Goal: Information Seeking & Learning: Learn about a topic

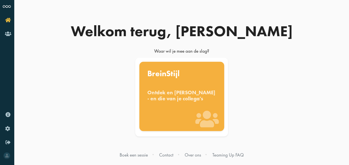
click at [196, 101] on div "Ontdek en benut jouw denkstijl - en die van je collega's" at bounding box center [181, 95] width 69 height 12
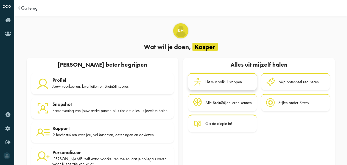
click at [230, 81] on div "Uit mijn valkuil stappen" at bounding box center [223, 82] width 36 height 5
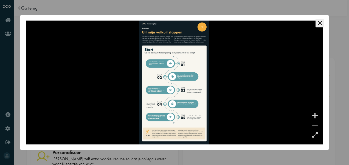
click at [313, 114] on div at bounding box center [315, 116] width 8 height 8
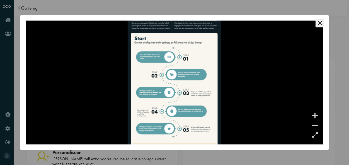
click at [313, 114] on div at bounding box center [315, 116] width 8 height 8
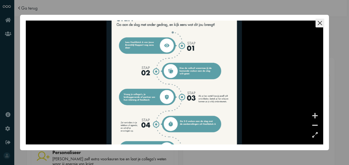
click at [313, 114] on div at bounding box center [315, 116] width 8 height 8
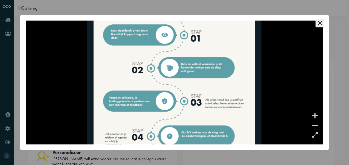
click at [313, 114] on div at bounding box center [315, 116] width 8 height 8
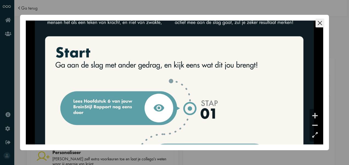
click at [271, 149] on div "OK Cancel" at bounding box center [174, 83] width 309 height 136
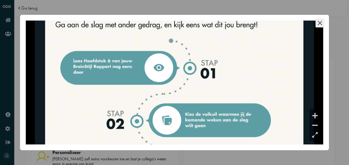
click at [281, 73] on img at bounding box center [174, 144] width 279 height 496
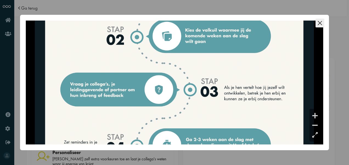
click at [297, 37] on img at bounding box center [174, 60] width 279 height 496
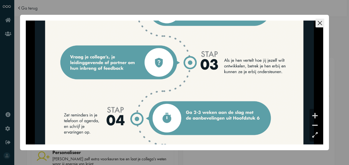
click at [285, 63] on img at bounding box center [174, 33] width 279 height 496
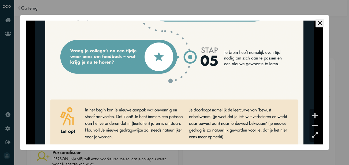
click at [321, 23] on icon "Close this dialog" at bounding box center [319, 23] width 9 height 9
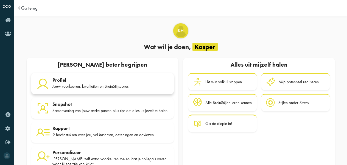
click at [116, 84] on div "Jouw voorkeuren, kwaliteiten en BreinStijlscores" at bounding box center [110, 86] width 117 height 5
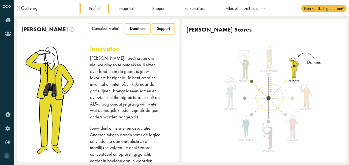
click at [167, 30] on span "Support" at bounding box center [163, 28] width 13 height 5
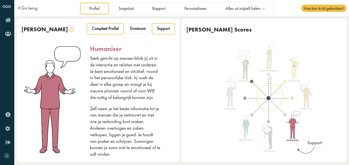
click at [99, 28] on span "Compleet Profiel" at bounding box center [105, 28] width 27 height 5
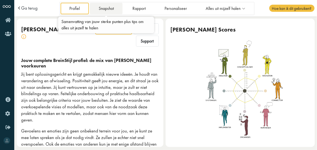
click at [113, 10] on link "Snapshot" at bounding box center [106, 8] width 33 height 11
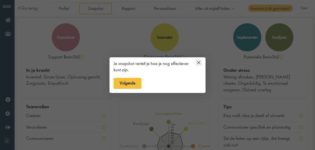
click at [199, 62] on icon at bounding box center [198, 62] width 7 height 7
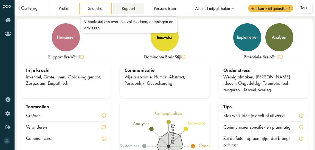
click at [125, 11] on link "Rapport" at bounding box center [128, 8] width 31 height 11
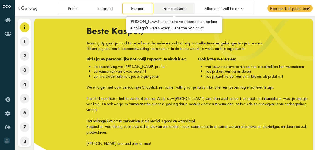
click at [173, 5] on link "Personaliseer" at bounding box center [174, 8] width 40 height 11
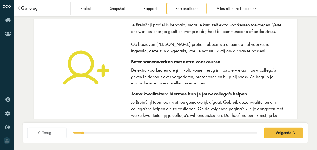
click at [24, 7] on span "Ga terug" at bounding box center [29, 8] width 16 height 5
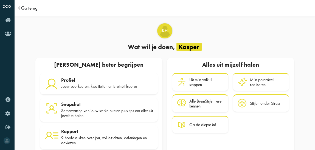
click at [26, 8] on span "Ga terug" at bounding box center [29, 8] width 16 height 5
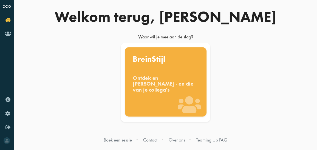
click at [170, 91] on div "Ontdek en benut jouw denkstijl - en die van je collega's" at bounding box center [166, 84] width 66 height 18
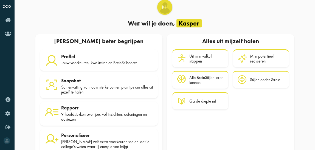
scroll to position [39, 0]
